Goal: Book appointment/travel/reservation

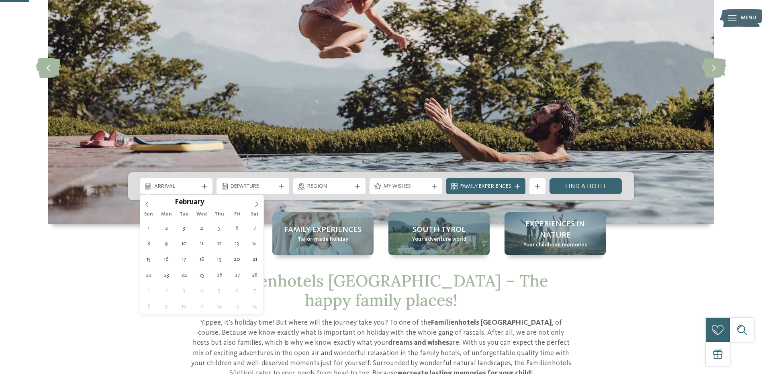
type div "[DATE]"
type input "****"
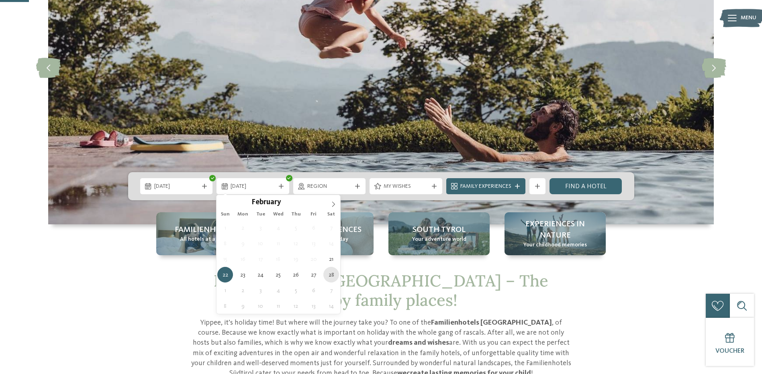
type div "28.02.2026"
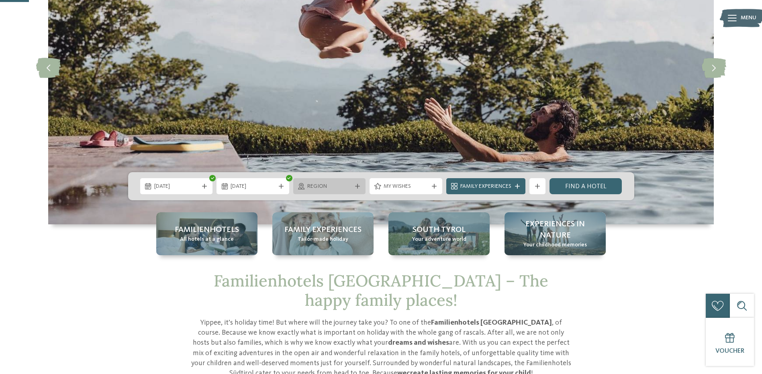
click at [326, 192] on div "Region" at bounding box center [329, 186] width 73 height 16
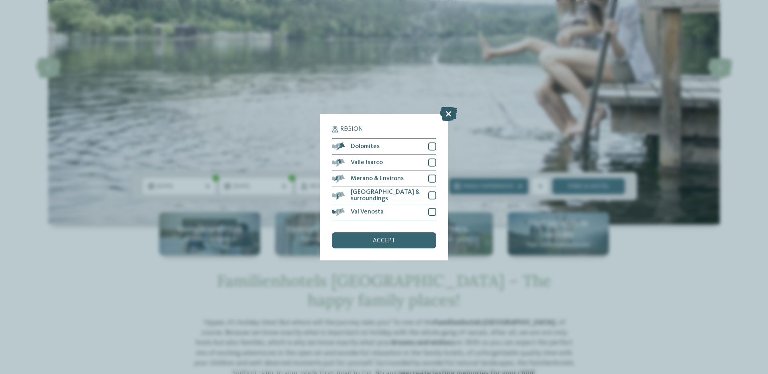
click at [454, 113] on icon at bounding box center [448, 113] width 17 height 14
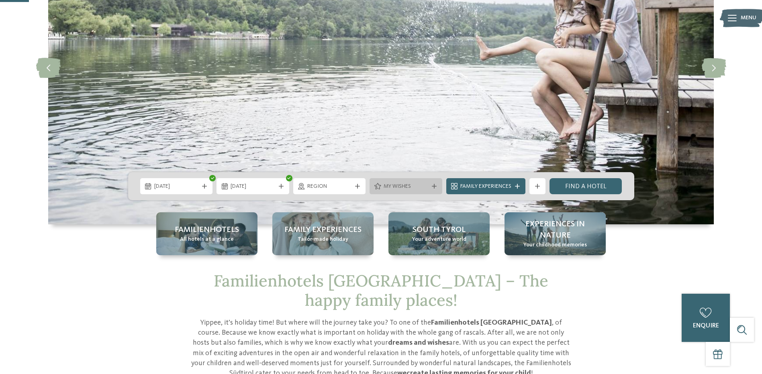
click at [411, 185] on span "My wishes" at bounding box center [405, 187] width 45 height 8
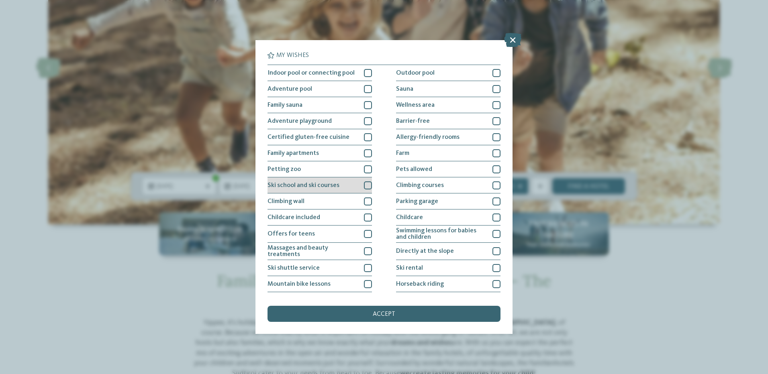
click at [365, 186] on div at bounding box center [368, 185] width 8 height 8
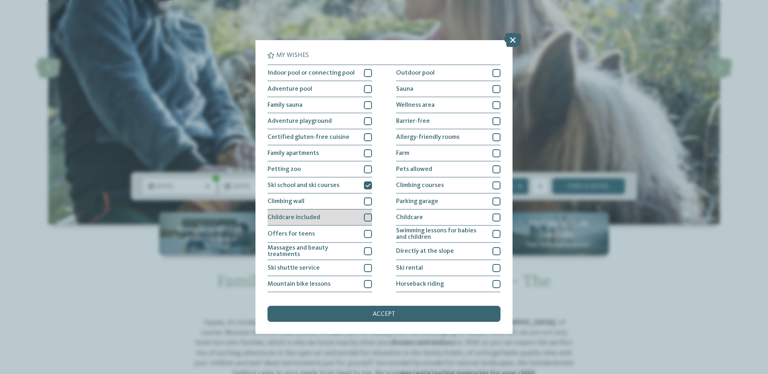
click at [364, 222] on div "Childcare included" at bounding box center [319, 218] width 104 height 16
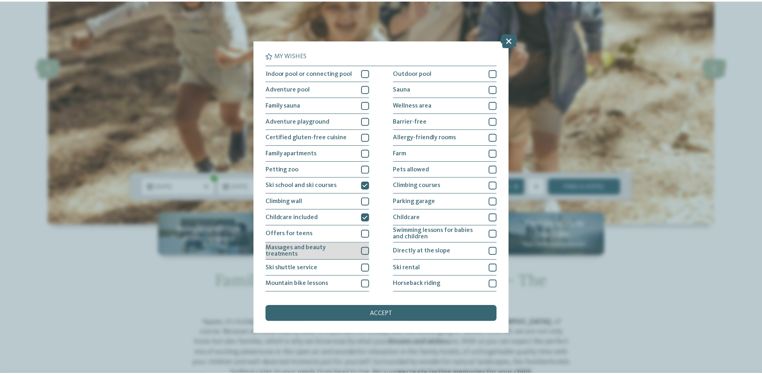
scroll to position [47, 0]
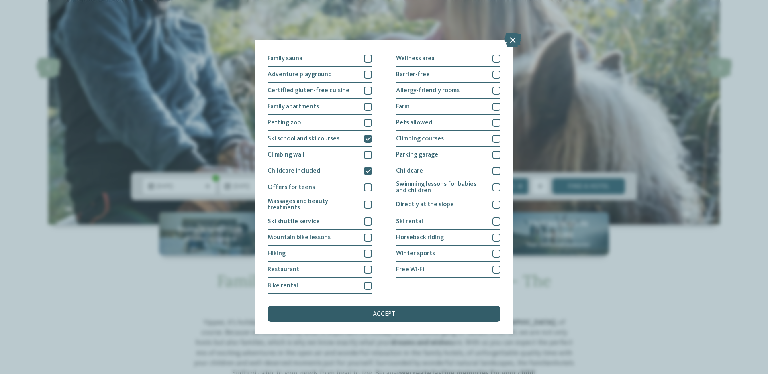
click at [370, 313] on div "accept" at bounding box center [383, 314] width 233 height 16
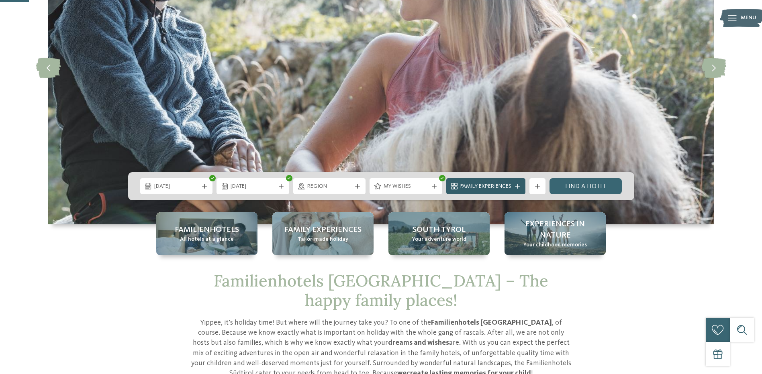
click at [507, 190] on span "Family Experiences" at bounding box center [485, 187] width 51 height 8
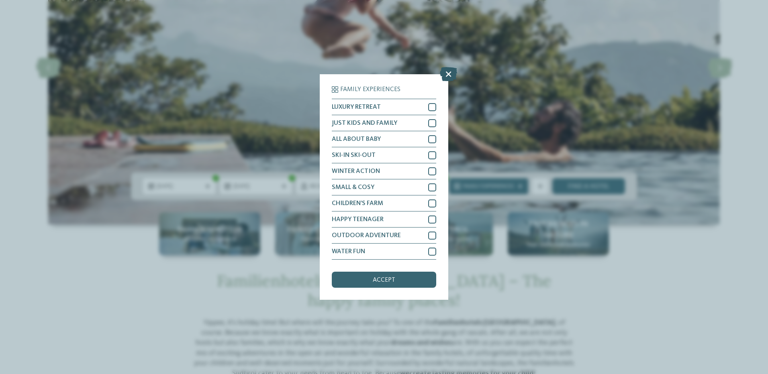
click at [452, 72] on icon at bounding box center [448, 74] width 17 height 14
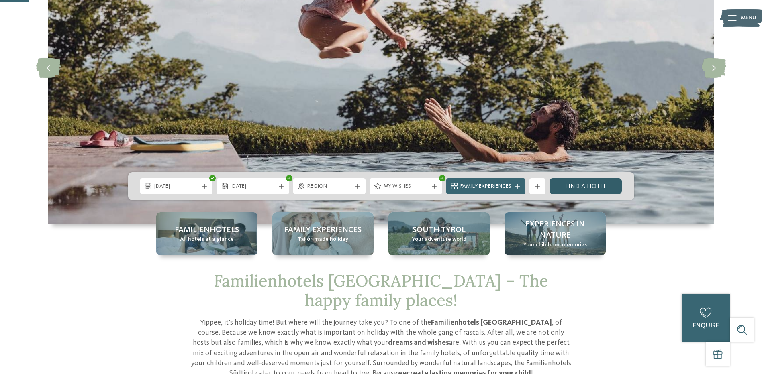
click at [571, 187] on link "Find a hotel" at bounding box center [585, 186] width 73 height 16
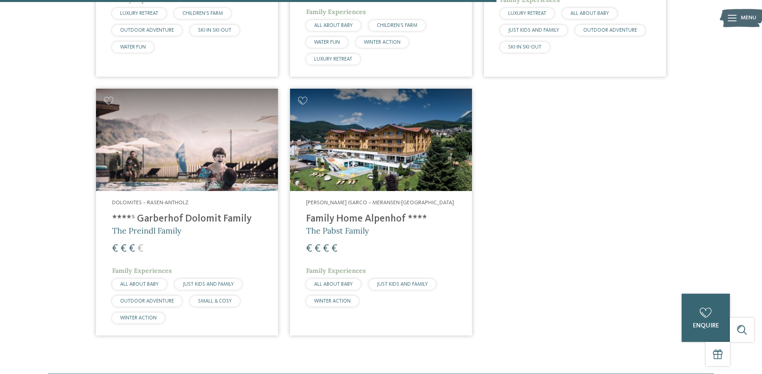
scroll to position [779, 0]
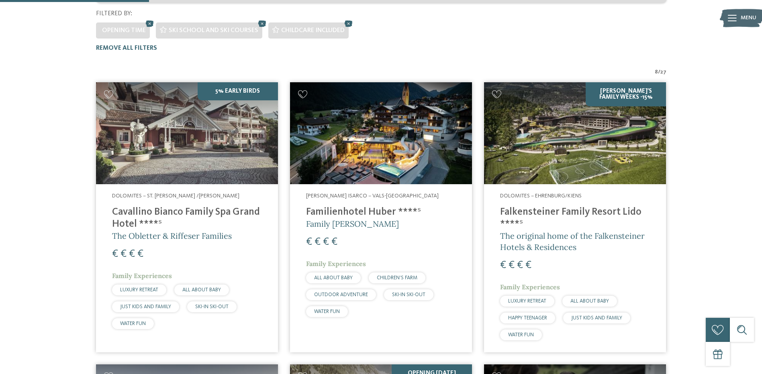
scroll to position [235, 0]
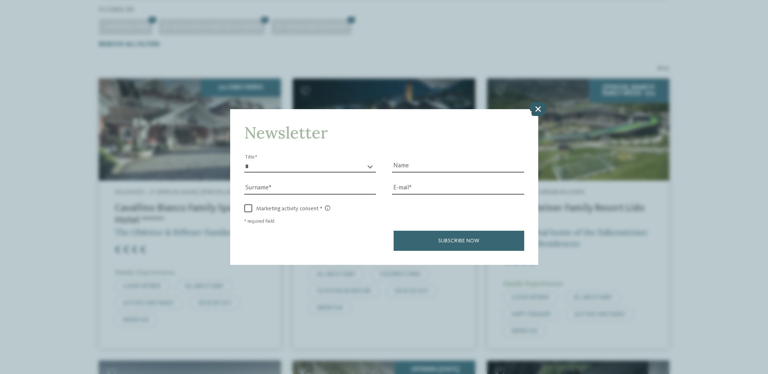
click at [541, 110] on icon at bounding box center [537, 109] width 17 height 14
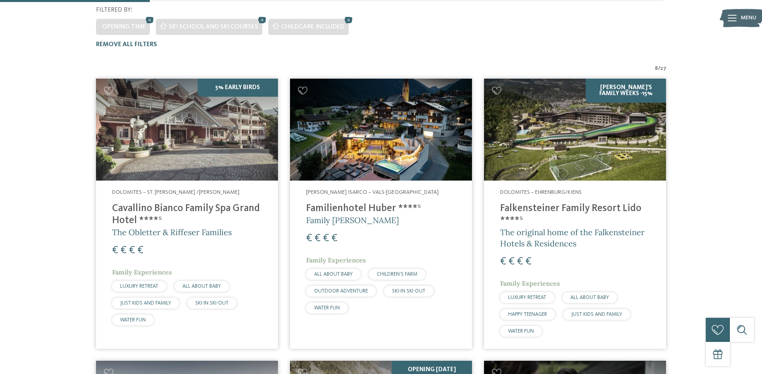
click at [546, 203] on h4 "Falkensteiner Family Resort Lido ****ˢ" at bounding box center [575, 215] width 150 height 24
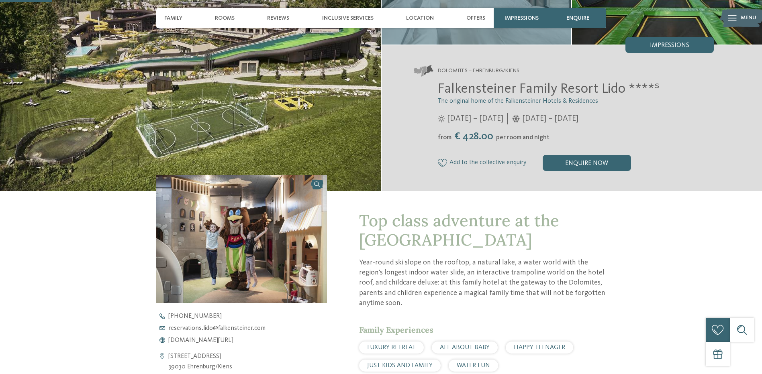
scroll to position [134, 0]
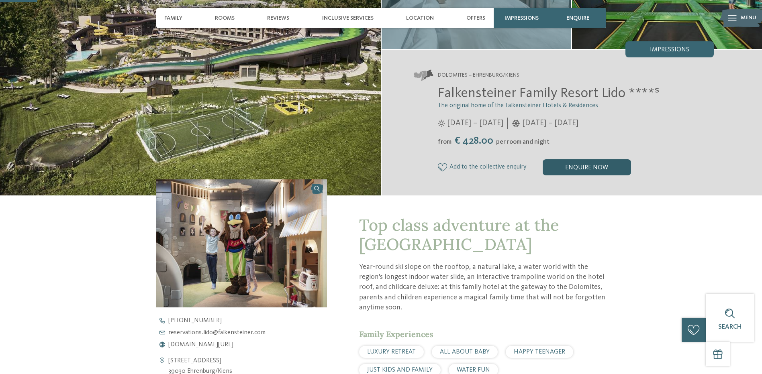
click at [591, 163] on div "enquire now" at bounding box center [586, 167] width 88 height 16
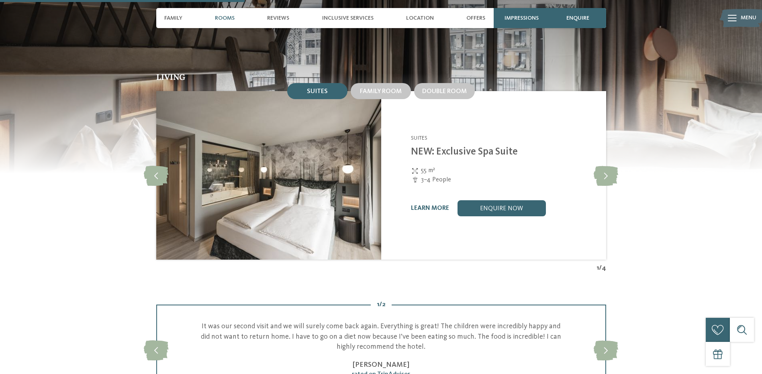
scroll to position [875, 0]
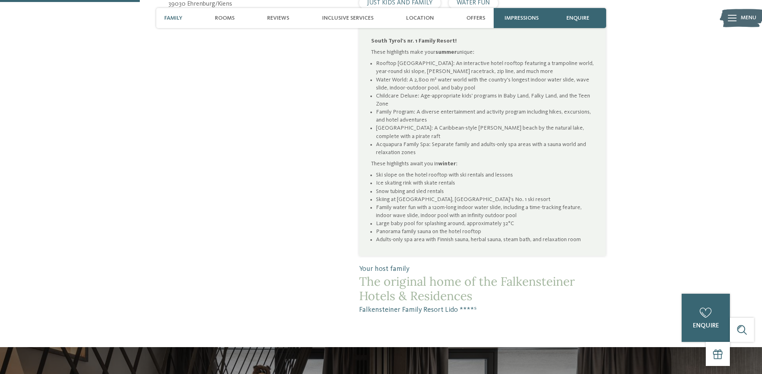
click at [591, 179] on li "Ice skating rink with skate rentals" at bounding box center [485, 183] width 218 height 8
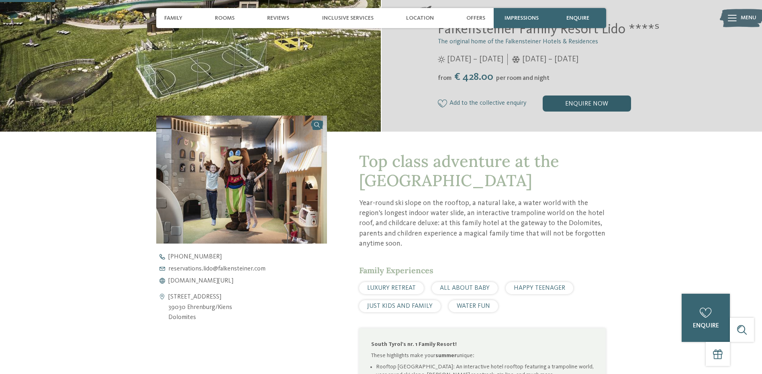
scroll to position [197, 0]
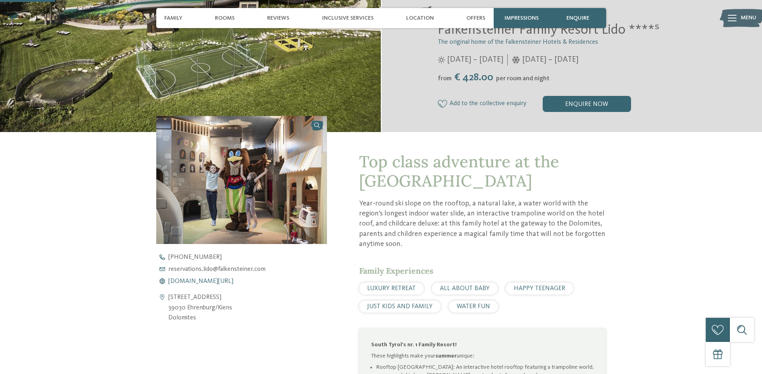
click at [229, 281] on span "[DOMAIN_NAME][URL]" at bounding box center [200, 281] width 65 height 6
